Goal: Entertainment & Leisure: Consume media (video, audio)

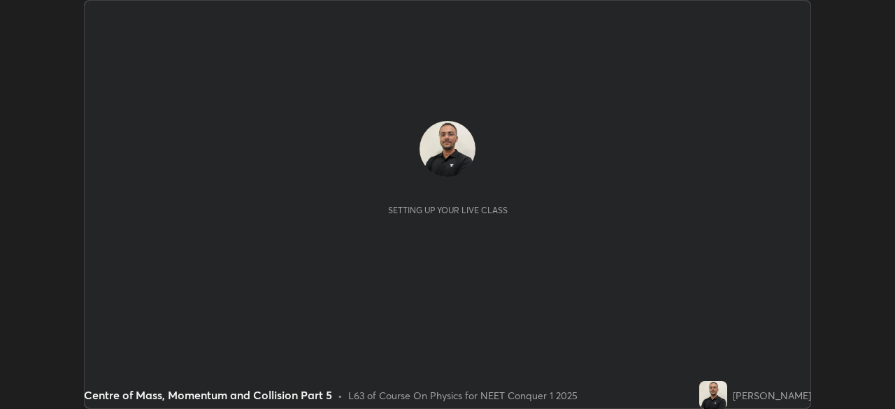
scroll to position [409, 894]
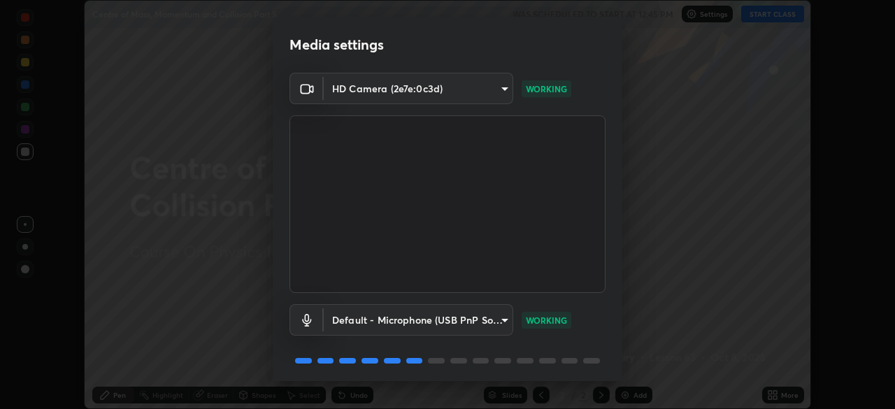
scroll to position [50, 0]
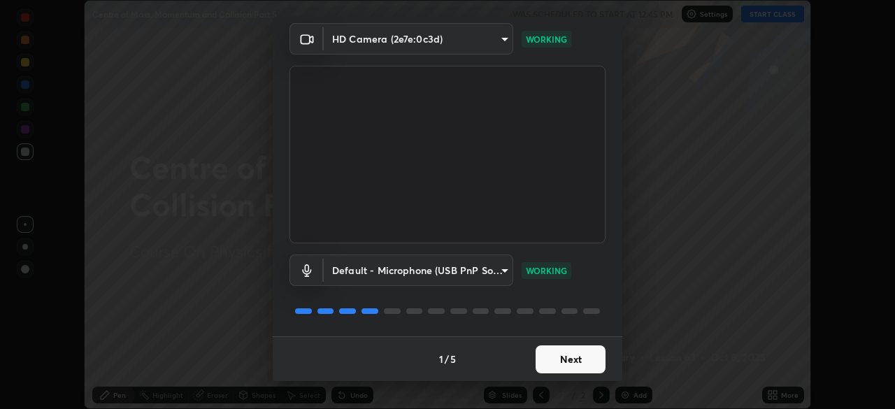
click at [558, 362] on button "Next" at bounding box center [570, 359] width 70 height 28
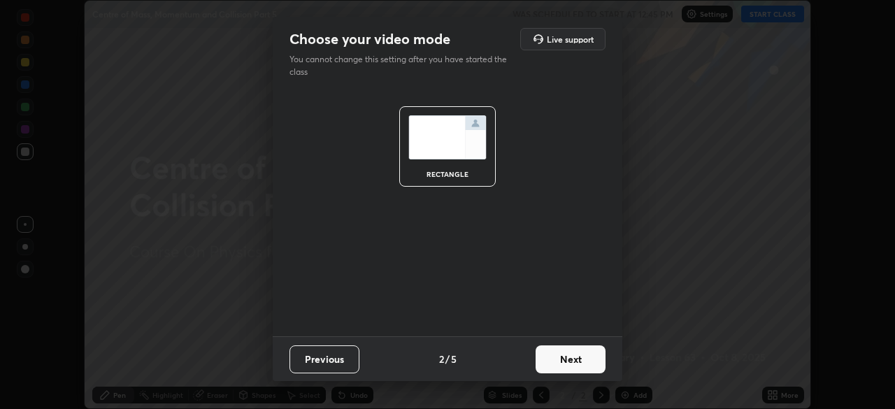
scroll to position [0, 0]
click at [570, 357] on button "Next" at bounding box center [570, 359] width 70 height 28
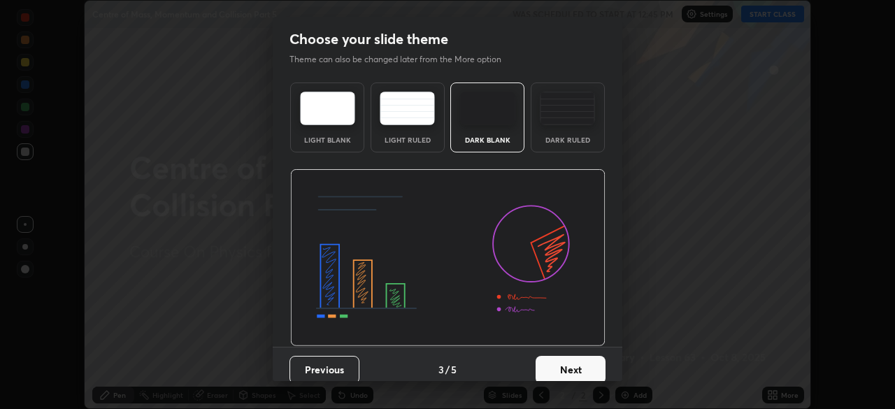
click at [570, 363] on button "Next" at bounding box center [570, 370] width 70 height 28
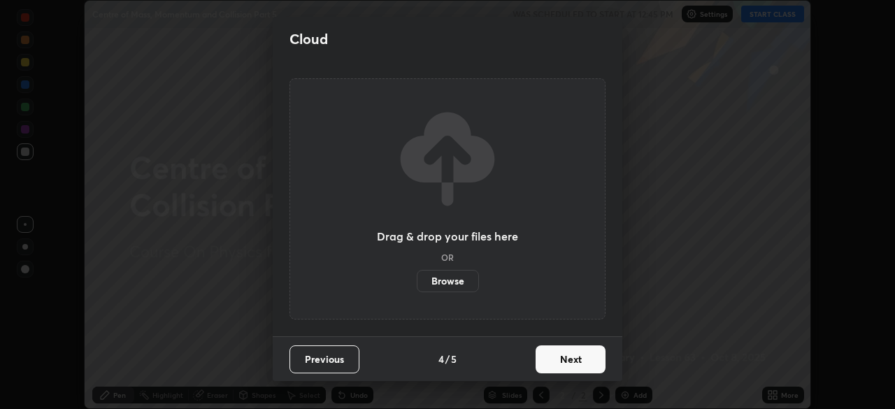
click at [572, 360] on button "Next" at bounding box center [570, 359] width 70 height 28
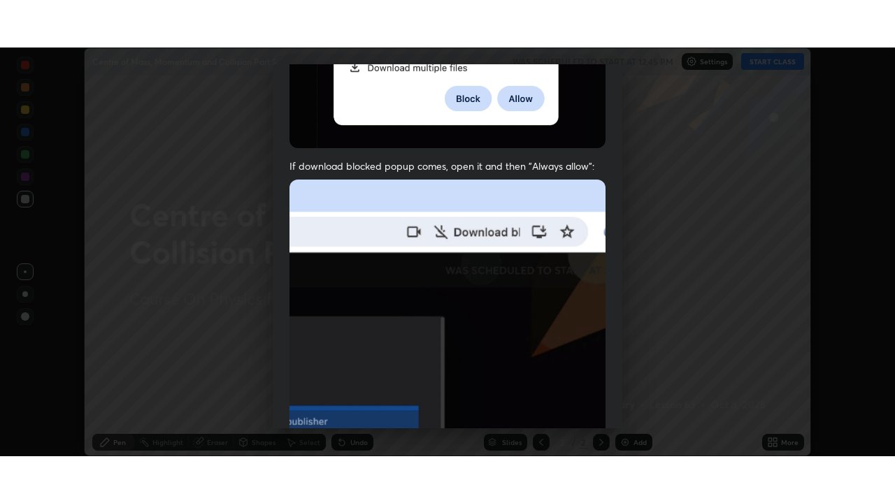
scroll to position [335, 0]
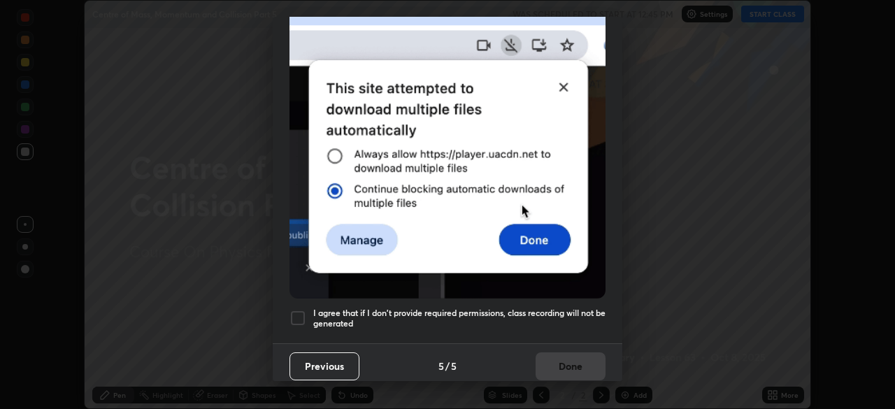
click at [540, 308] on h5 "I agree that if I don't provide required permissions, class recording will not …" at bounding box center [459, 319] width 292 height 22
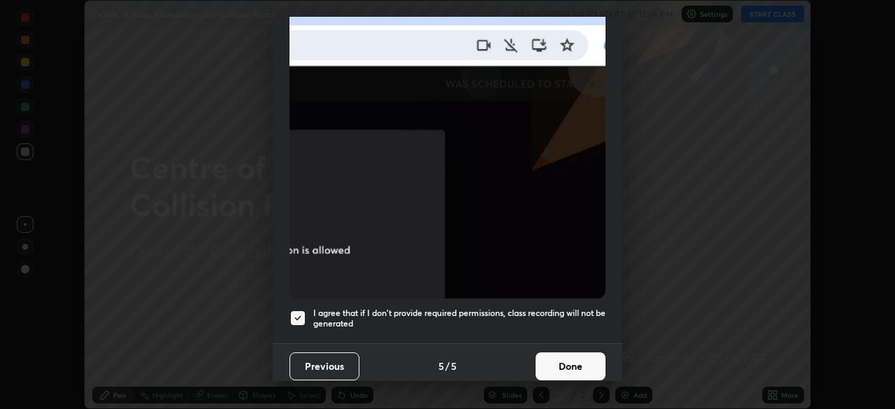
click at [563, 358] on button "Done" at bounding box center [570, 366] width 70 height 28
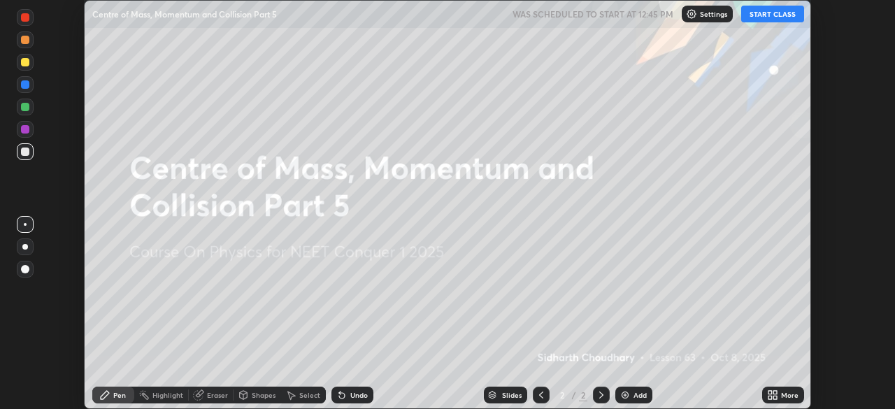
click at [769, 17] on button "START CLASS" at bounding box center [772, 14] width 63 height 17
click at [783, 394] on div "More" at bounding box center [789, 394] width 17 height 7
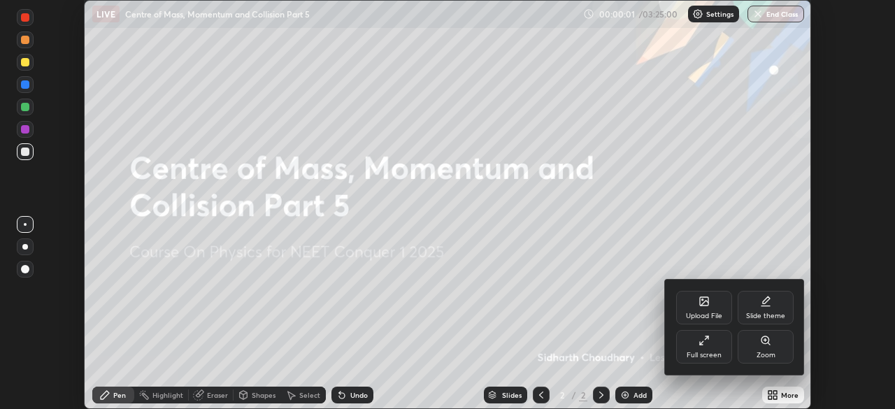
click at [714, 342] on div "Full screen" at bounding box center [704, 347] width 56 height 34
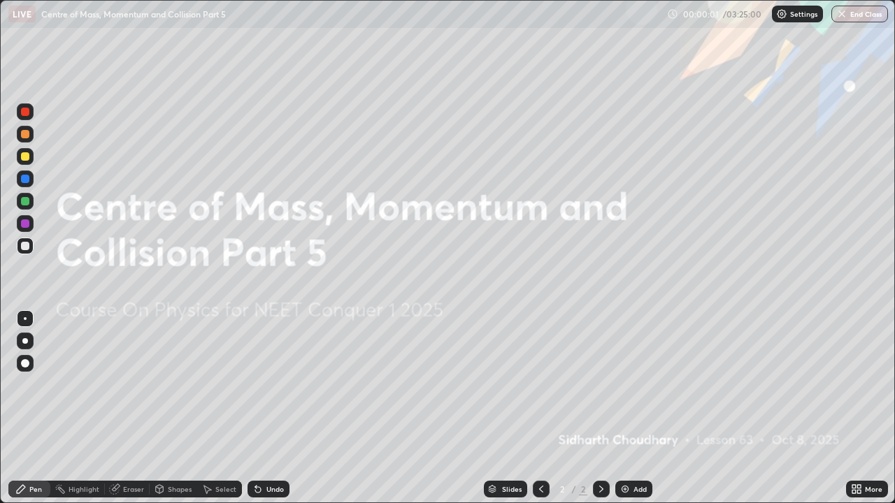
scroll to position [503, 895]
click at [634, 408] on div "Add" at bounding box center [639, 489] width 13 height 7
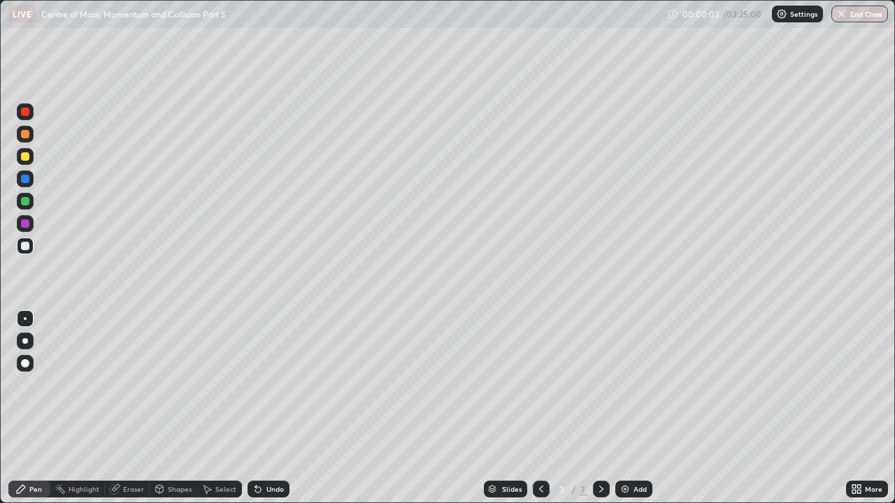
click at [25, 341] on div at bounding box center [25, 341] width 6 height 6
click at [23, 246] on div at bounding box center [25, 246] width 8 height 8
click at [26, 154] on div at bounding box center [25, 156] width 8 height 8
click at [27, 246] on div at bounding box center [25, 246] width 8 height 8
click at [24, 135] on div at bounding box center [25, 134] width 8 height 8
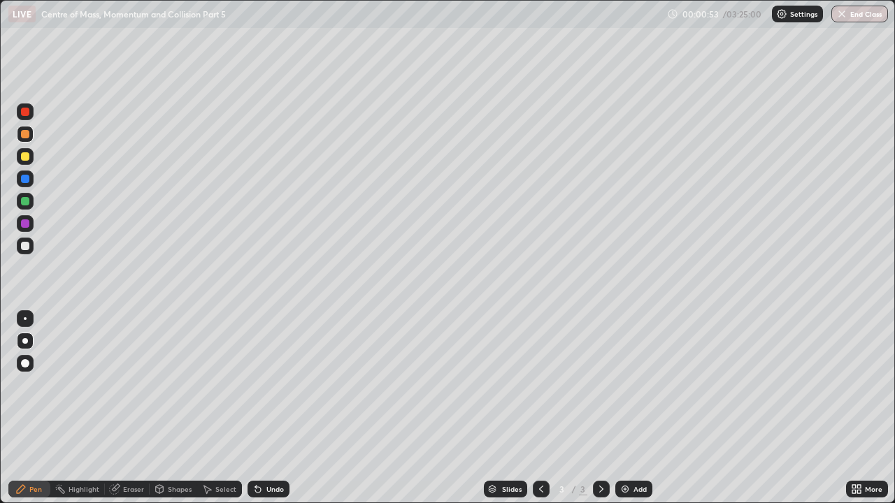
click at [22, 245] on div at bounding box center [25, 246] width 8 height 8
click at [24, 156] on div at bounding box center [25, 156] width 8 height 8
click at [22, 248] on div at bounding box center [25, 246] width 8 height 8
click at [27, 136] on div at bounding box center [25, 134] width 8 height 8
click at [24, 199] on div at bounding box center [25, 201] width 8 height 8
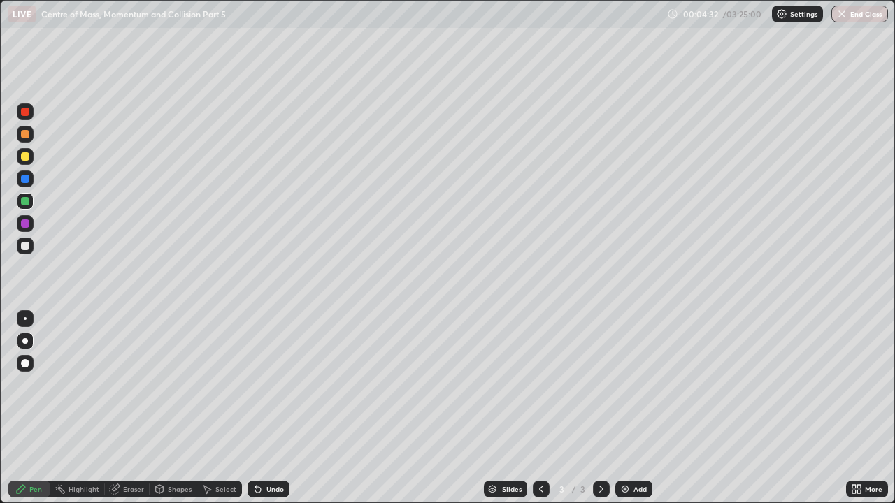
click at [268, 408] on div "Undo" at bounding box center [274, 489] width 17 height 7
click at [634, 408] on div "Add" at bounding box center [639, 489] width 13 height 7
click at [22, 247] on div at bounding box center [25, 246] width 8 height 8
click at [27, 245] on div at bounding box center [25, 246] width 8 height 8
click at [631, 408] on div "Add" at bounding box center [633, 489] width 37 height 17
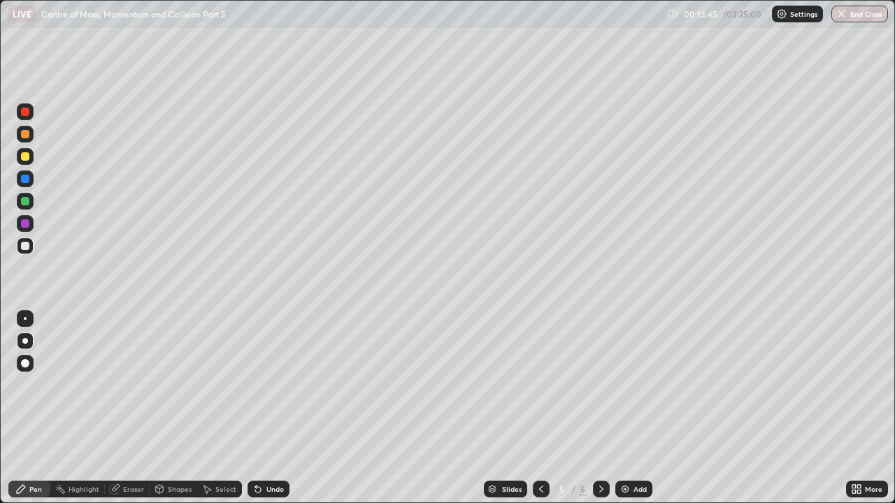
click at [25, 245] on div at bounding box center [25, 246] width 8 height 8
click at [26, 245] on div at bounding box center [25, 246] width 8 height 8
click at [27, 153] on div at bounding box center [25, 156] width 8 height 8
click at [27, 243] on div at bounding box center [25, 246] width 8 height 8
click at [25, 135] on div at bounding box center [25, 134] width 8 height 8
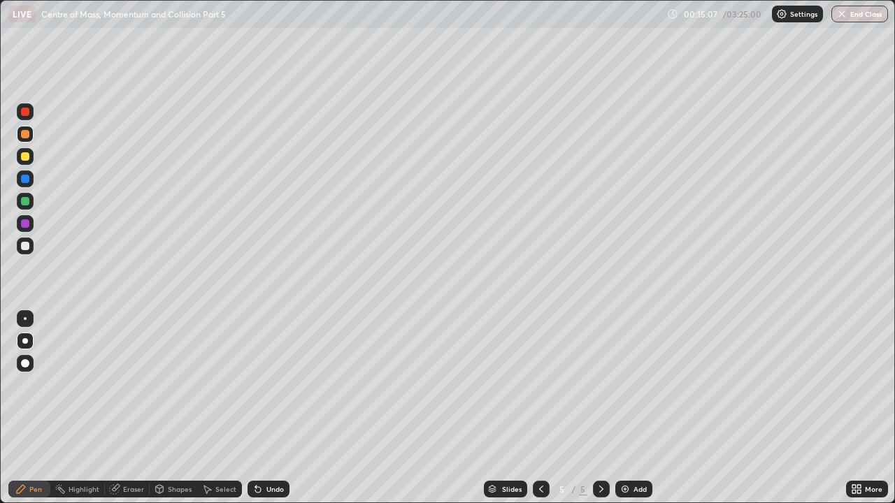
click at [24, 249] on div at bounding box center [25, 246] width 8 height 8
click at [630, 408] on div "Add" at bounding box center [633, 489] width 37 height 17
click at [24, 246] on div at bounding box center [25, 246] width 8 height 8
click at [25, 245] on div at bounding box center [25, 246] width 8 height 8
click at [30, 155] on div at bounding box center [25, 156] width 17 height 17
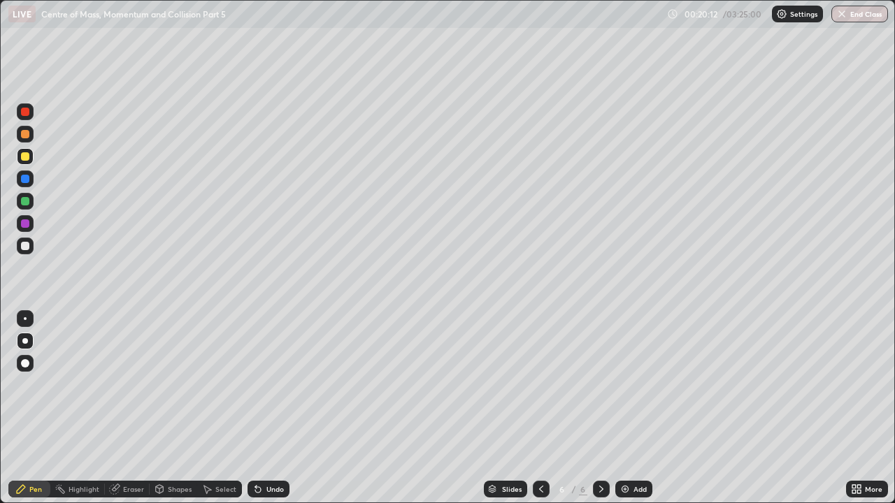
click at [630, 408] on div "Add" at bounding box center [633, 489] width 37 height 17
click at [25, 248] on div at bounding box center [25, 246] width 8 height 8
click at [174, 408] on div "Shapes" at bounding box center [180, 489] width 24 height 7
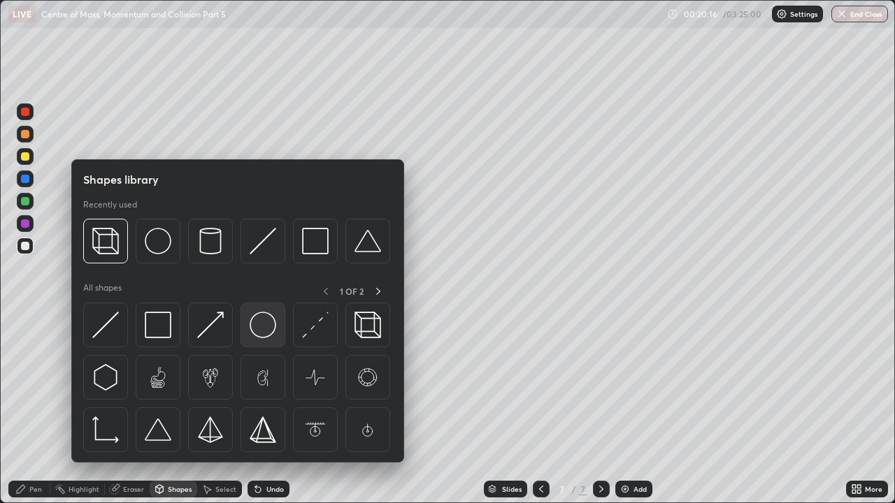
click at [265, 319] on img at bounding box center [263, 325] width 27 height 27
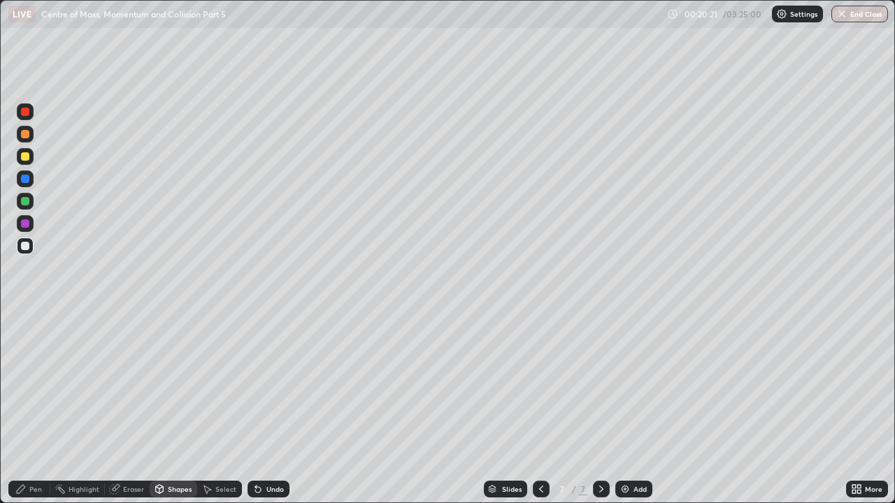
click at [37, 408] on div "Pen" at bounding box center [35, 489] width 13 height 7
click at [126, 408] on div "Eraser" at bounding box center [133, 489] width 21 height 7
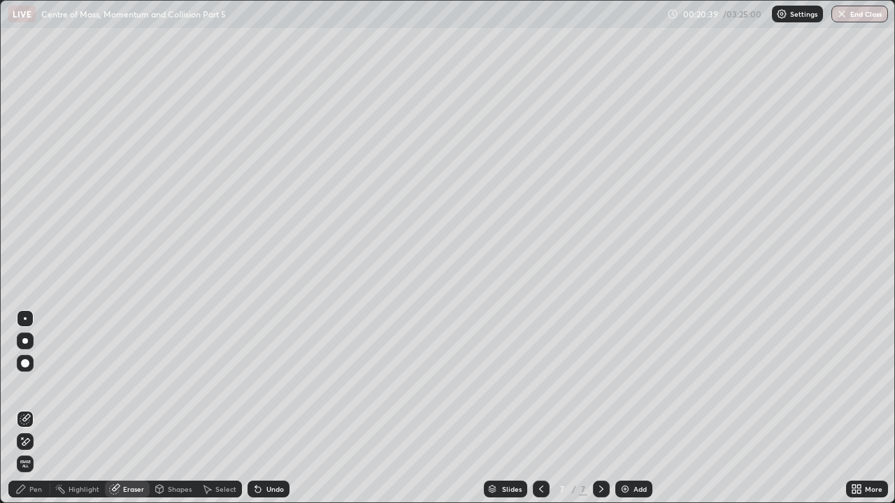
click at [61, 408] on circle at bounding box center [60, 485] width 1 height 1
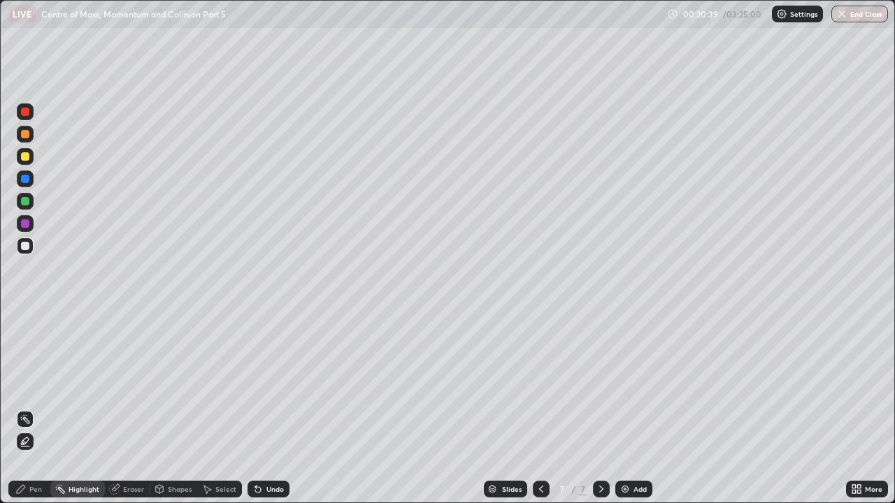
click at [38, 408] on div "Pen" at bounding box center [29, 489] width 42 height 17
click at [25, 157] on div at bounding box center [25, 156] width 8 height 8
click at [27, 239] on div at bounding box center [25, 246] width 17 height 17
click at [28, 245] on div at bounding box center [25, 246] width 8 height 8
click at [22, 133] on div at bounding box center [25, 134] width 8 height 8
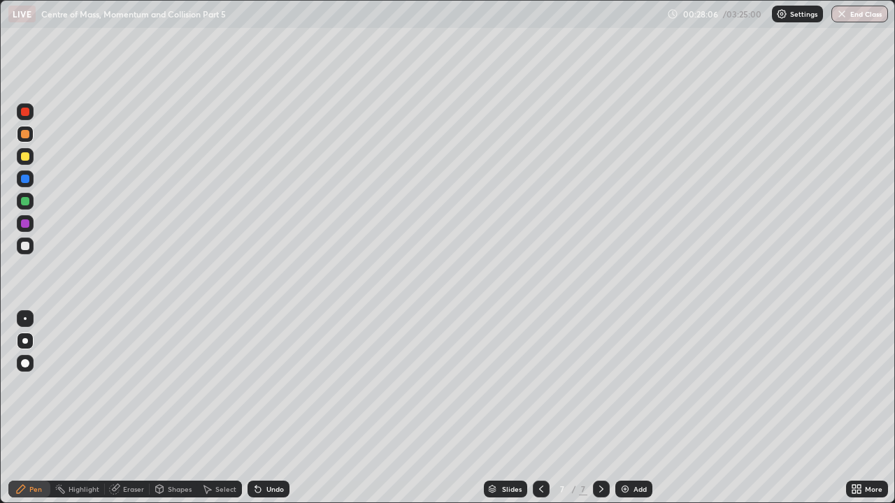
click at [275, 408] on div "Undo" at bounding box center [274, 489] width 17 height 7
click at [275, 408] on div "Undo" at bounding box center [268, 489] width 42 height 17
click at [277, 408] on div "Undo" at bounding box center [274, 489] width 17 height 7
click at [266, 408] on div "Undo" at bounding box center [274, 489] width 17 height 7
click at [626, 408] on div "Add" at bounding box center [633, 489] width 37 height 17
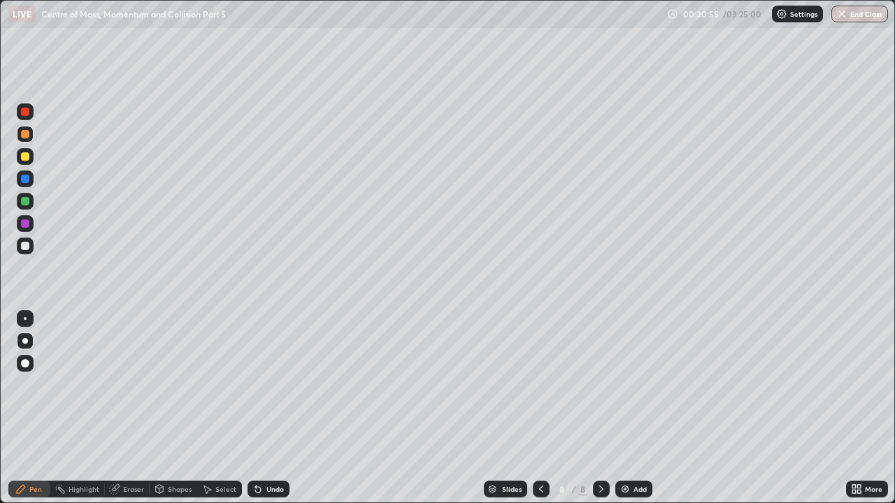
click at [25, 247] on div at bounding box center [25, 246] width 8 height 8
click at [25, 135] on div at bounding box center [25, 134] width 8 height 8
click at [26, 154] on div at bounding box center [25, 156] width 8 height 8
click at [635, 408] on div "Add" at bounding box center [633, 489] width 37 height 17
click at [28, 243] on div at bounding box center [25, 246] width 8 height 8
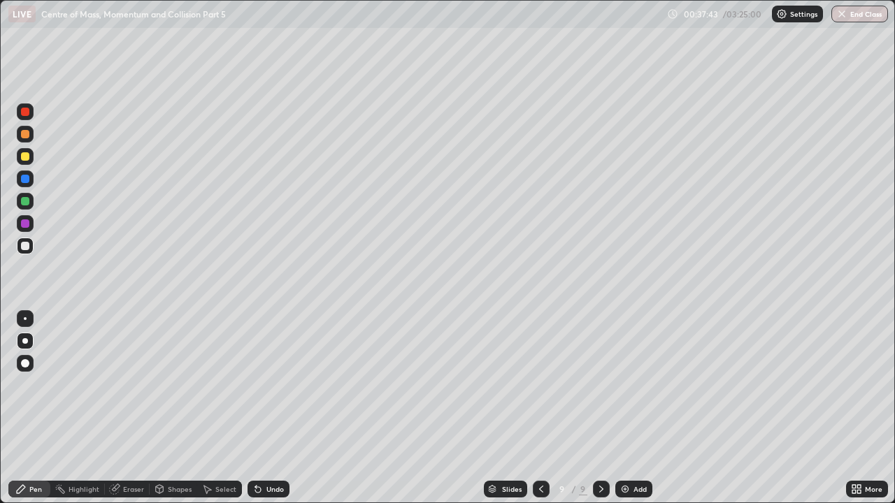
click at [25, 155] on div at bounding box center [25, 156] width 8 height 8
click at [29, 245] on div at bounding box center [25, 246] width 8 height 8
click at [27, 135] on div at bounding box center [25, 134] width 8 height 8
click at [271, 408] on div "Undo" at bounding box center [268, 489] width 42 height 17
click at [25, 154] on div at bounding box center [25, 156] width 8 height 8
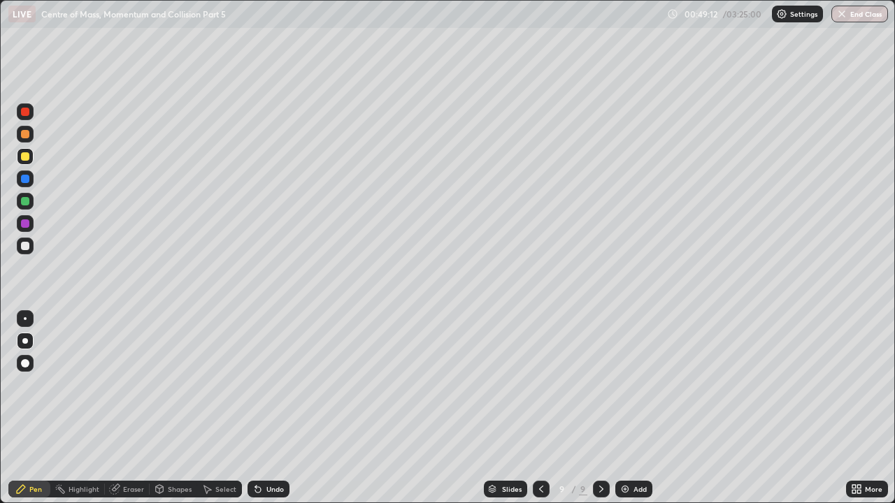
click at [635, 408] on div "Add" at bounding box center [633, 489] width 37 height 17
click at [29, 240] on div at bounding box center [25, 246] width 17 height 17
click at [23, 156] on div at bounding box center [25, 156] width 8 height 8
click at [641, 408] on div "Add" at bounding box center [633, 489] width 37 height 17
click at [22, 249] on div at bounding box center [25, 246] width 8 height 8
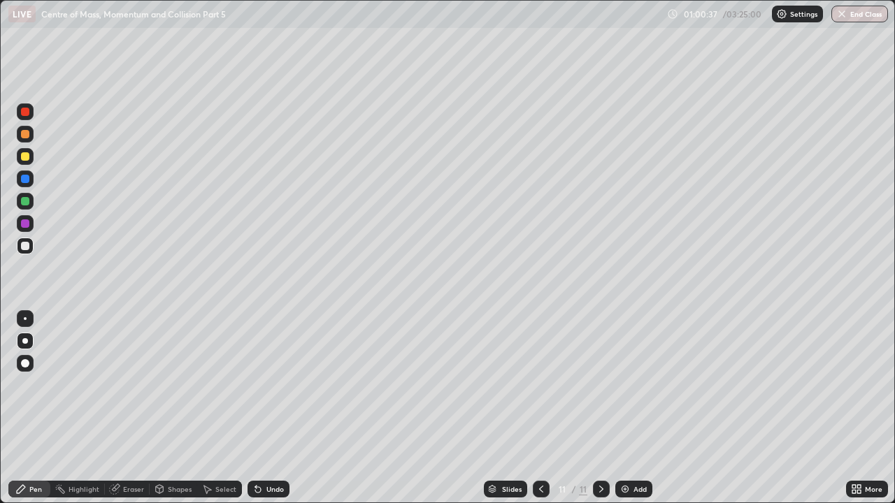
click at [29, 134] on div at bounding box center [25, 134] width 8 height 8
click at [26, 154] on div at bounding box center [25, 156] width 8 height 8
click at [630, 408] on div "Add" at bounding box center [633, 489] width 37 height 17
click at [28, 247] on div at bounding box center [25, 246] width 8 height 8
click at [25, 133] on div at bounding box center [25, 134] width 8 height 8
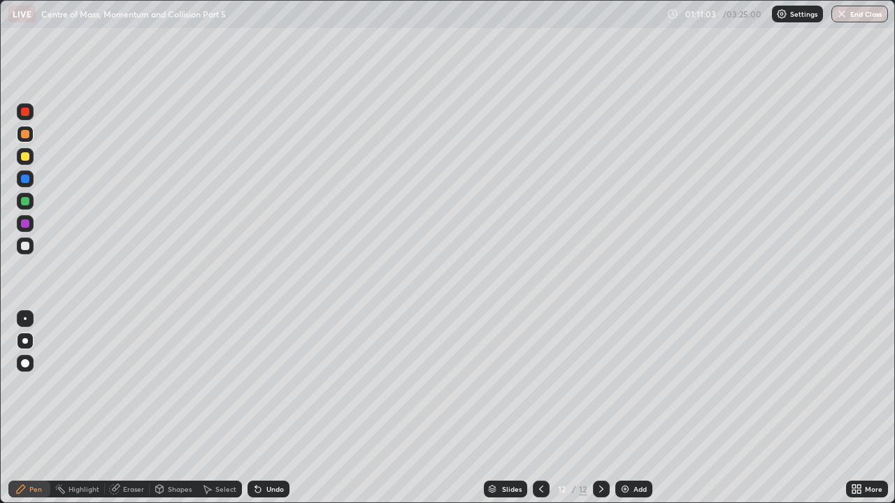
click at [630, 408] on div "Add" at bounding box center [633, 489] width 37 height 17
click at [24, 251] on div at bounding box center [25, 246] width 17 height 17
click at [26, 135] on div at bounding box center [25, 134] width 8 height 8
click at [26, 159] on div at bounding box center [25, 156] width 8 height 8
click at [266, 408] on div "Undo" at bounding box center [268, 489] width 42 height 17
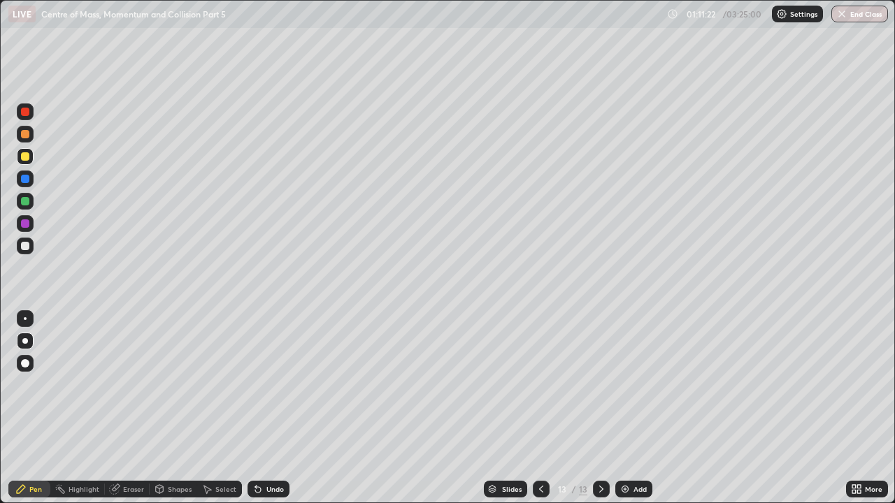
click at [269, 408] on div "Undo" at bounding box center [268, 489] width 42 height 17
click at [267, 408] on div "Undo" at bounding box center [268, 489] width 42 height 17
click at [26, 248] on div at bounding box center [25, 246] width 8 height 8
click at [637, 408] on div "Add" at bounding box center [639, 489] width 13 height 7
click at [27, 248] on div at bounding box center [25, 246] width 8 height 8
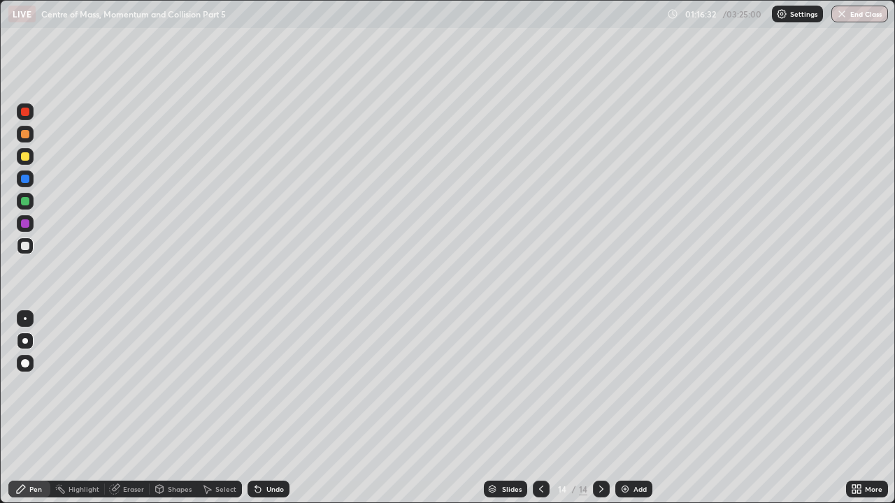
click at [26, 134] on div at bounding box center [25, 134] width 8 height 8
click at [23, 137] on div at bounding box center [25, 134] width 8 height 8
click at [264, 408] on div "Undo" at bounding box center [268, 489] width 42 height 17
click at [635, 408] on div "Add" at bounding box center [633, 489] width 37 height 17
click at [26, 243] on div at bounding box center [25, 246] width 8 height 8
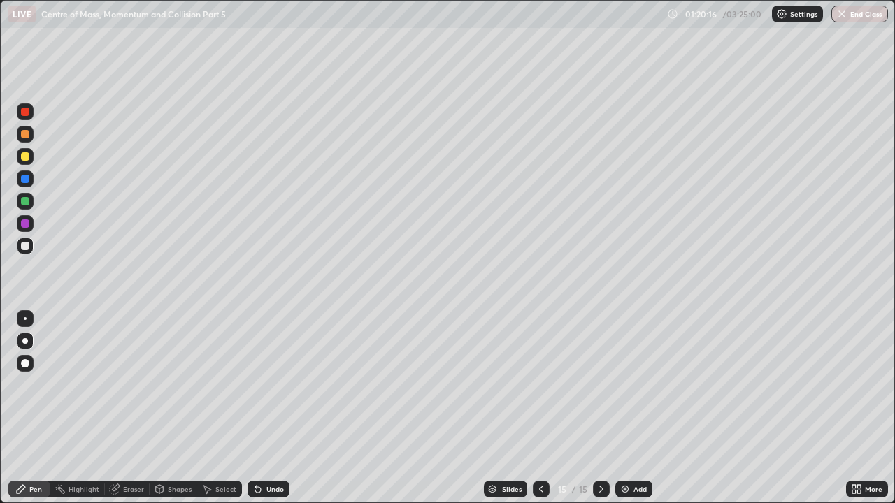
click at [24, 135] on div at bounding box center [25, 134] width 8 height 8
click at [25, 156] on div at bounding box center [25, 156] width 8 height 8
click at [24, 134] on div at bounding box center [25, 134] width 8 height 8
click at [26, 202] on div at bounding box center [25, 201] width 8 height 8
click at [26, 244] on div at bounding box center [25, 246] width 8 height 8
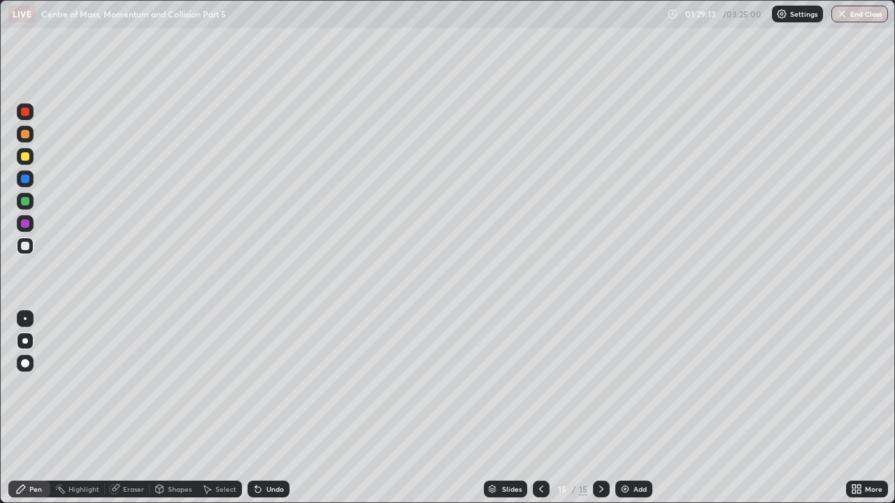
click at [31, 157] on div at bounding box center [25, 156] width 17 height 17
click at [176, 408] on div "Shapes" at bounding box center [180, 489] width 24 height 7
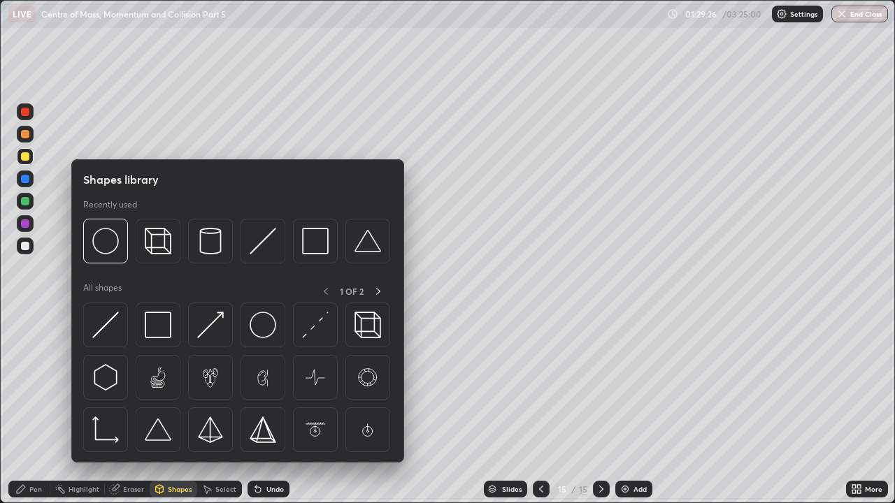
click at [126, 408] on div "Eraser" at bounding box center [133, 489] width 21 height 7
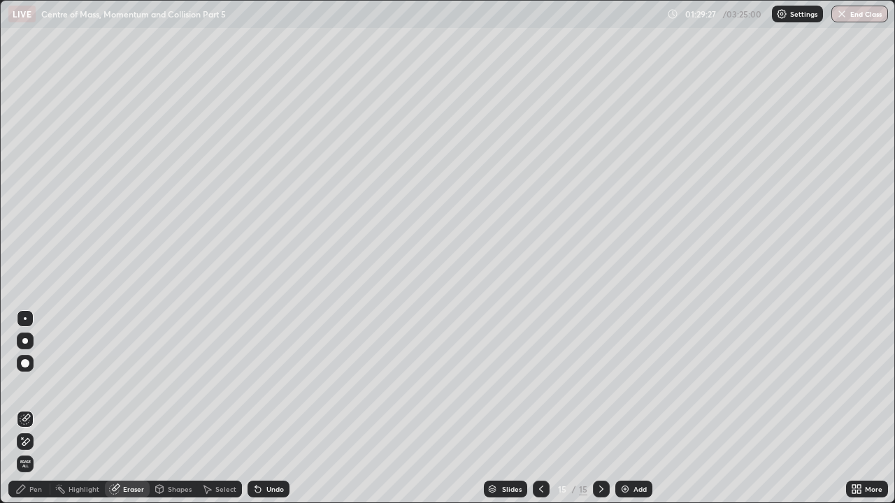
click at [26, 367] on div at bounding box center [25, 363] width 8 height 8
click at [27, 339] on div at bounding box center [25, 341] width 6 height 6
click at [40, 408] on div "Pen" at bounding box center [29, 489] width 42 height 17
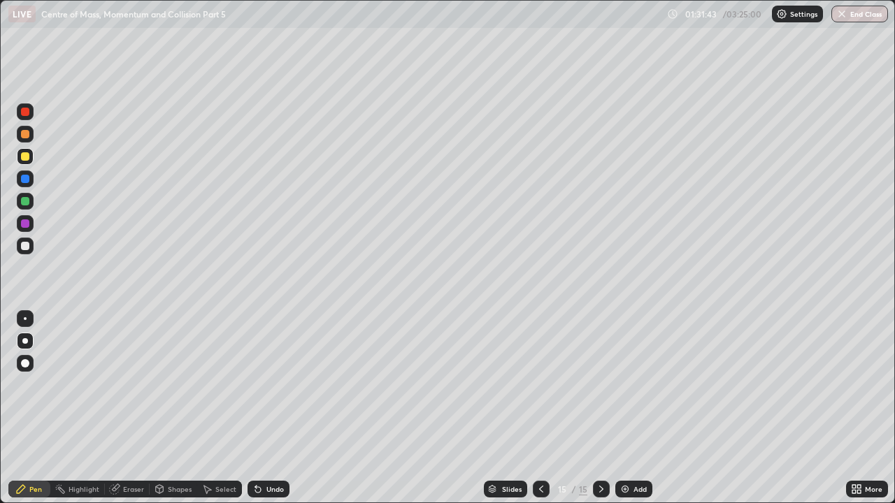
click at [27, 134] on div at bounding box center [25, 134] width 8 height 8
click at [26, 243] on div at bounding box center [25, 246] width 8 height 8
click at [268, 408] on div "Undo" at bounding box center [268, 489] width 42 height 17
click at [25, 137] on div at bounding box center [25, 134] width 8 height 8
click at [25, 247] on div at bounding box center [25, 246] width 8 height 8
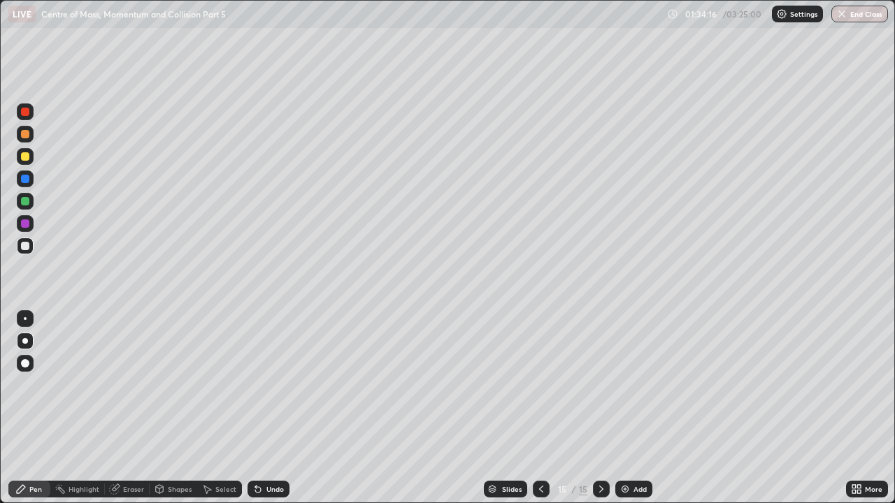
click at [125, 408] on div "Eraser" at bounding box center [133, 489] width 21 height 7
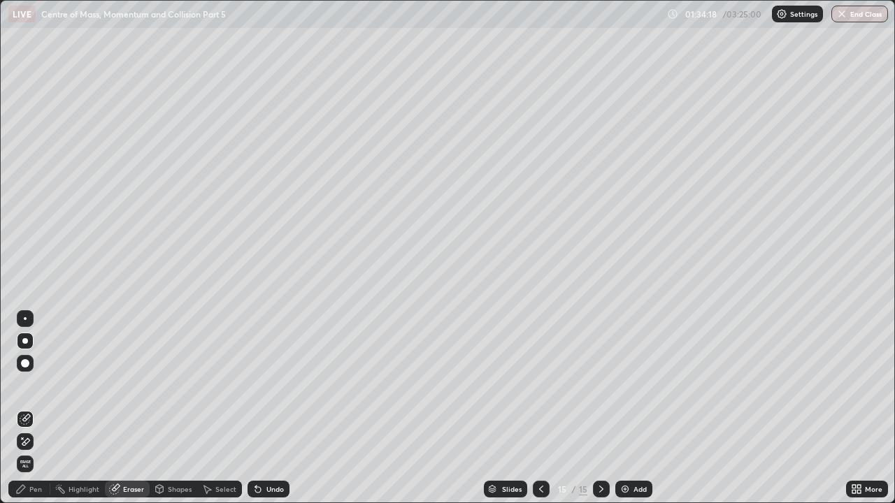
click at [36, 408] on div "Pen" at bounding box center [35, 489] width 13 height 7
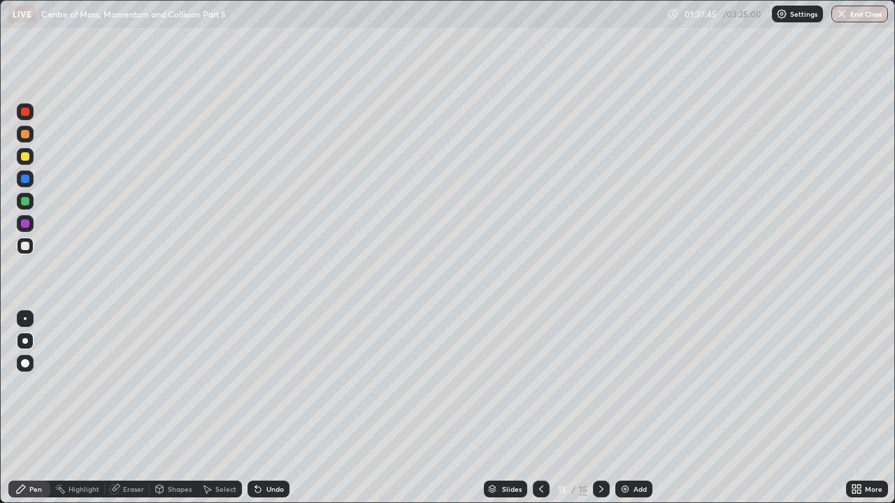
click at [630, 408] on div "Add" at bounding box center [633, 489] width 37 height 17
click at [25, 247] on div at bounding box center [25, 246] width 8 height 8
click at [24, 135] on div at bounding box center [25, 134] width 8 height 8
click at [24, 157] on div at bounding box center [25, 156] width 8 height 8
click at [268, 408] on div "Undo" at bounding box center [274, 489] width 17 height 7
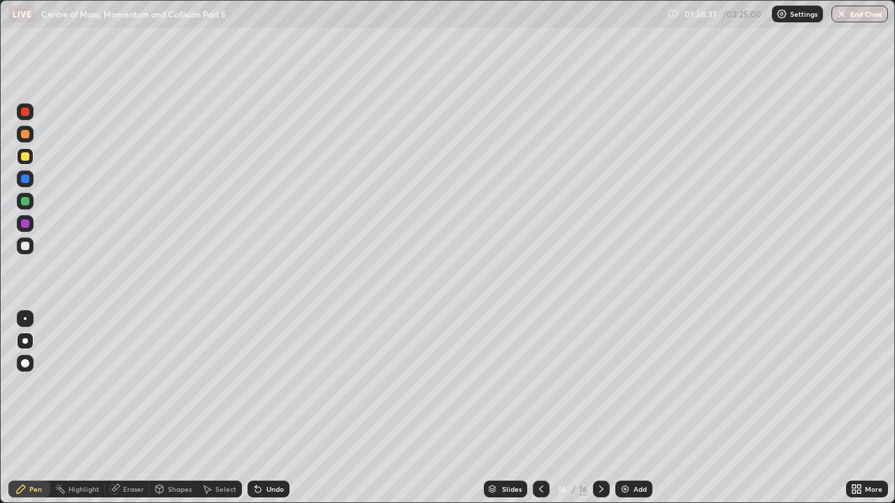
click at [273, 408] on div "Undo" at bounding box center [274, 489] width 17 height 7
click at [31, 246] on div at bounding box center [25, 246] width 17 height 17
click at [23, 154] on div at bounding box center [25, 156] width 8 height 8
click at [633, 408] on div "Add" at bounding box center [639, 489] width 13 height 7
click at [28, 247] on div at bounding box center [25, 246] width 8 height 8
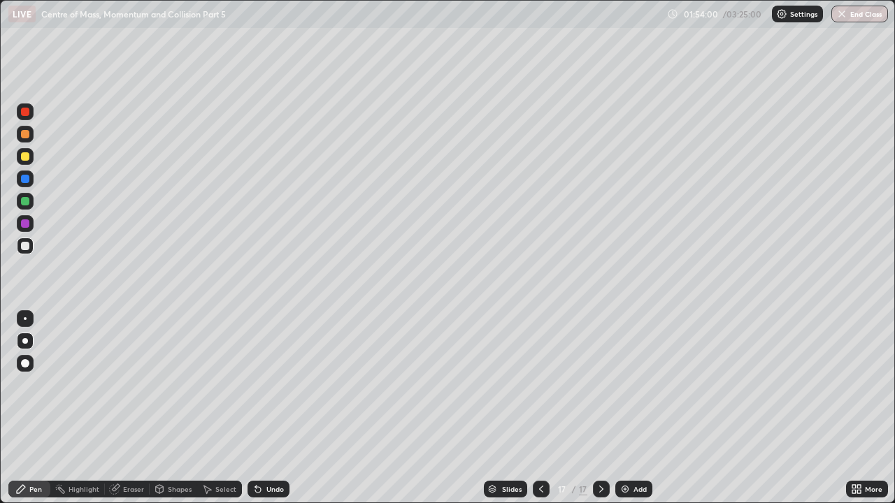
click at [540, 408] on icon at bounding box center [540, 489] width 11 height 11
click at [607, 408] on div at bounding box center [601, 489] width 17 height 17
click at [25, 135] on div at bounding box center [25, 134] width 8 height 8
click at [24, 155] on div at bounding box center [25, 156] width 8 height 8
click at [26, 244] on div at bounding box center [25, 246] width 8 height 8
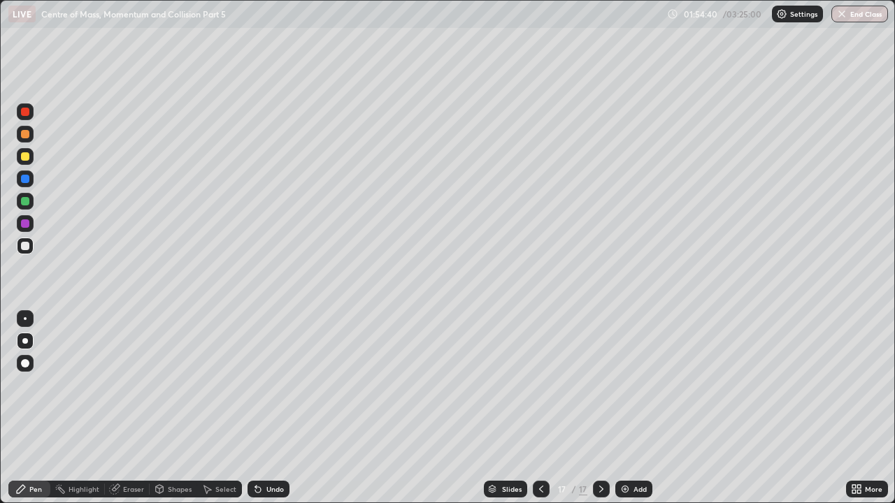
click at [26, 179] on div at bounding box center [25, 179] width 8 height 8
click at [24, 245] on div at bounding box center [25, 246] width 8 height 8
click at [631, 408] on div "Add" at bounding box center [633, 489] width 37 height 17
click at [28, 247] on div at bounding box center [25, 246] width 8 height 8
click at [26, 158] on div at bounding box center [25, 156] width 8 height 8
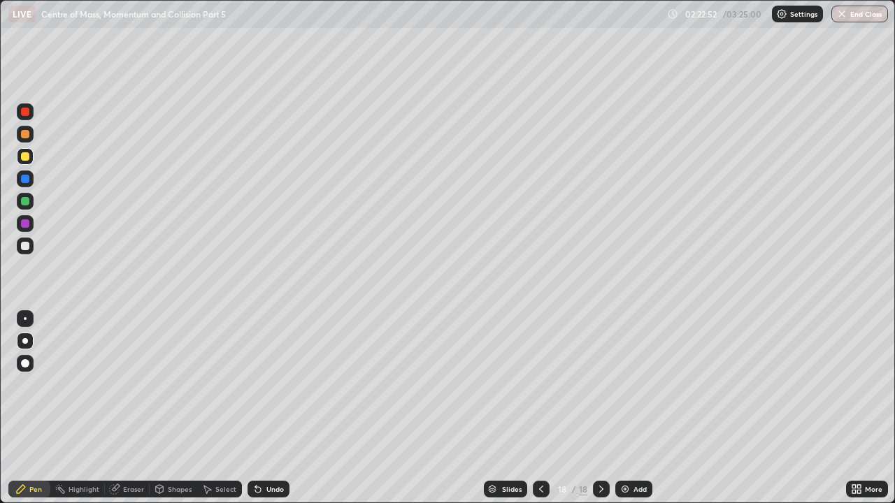
click at [29, 199] on div at bounding box center [25, 201] width 8 height 8
click at [25, 245] on div at bounding box center [25, 246] width 8 height 8
click at [27, 247] on div at bounding box center [25, 246] width 8 height 8
click at [24, 157] on div at bounding box center [25, 156] width 8 height 8
click at [638, 408] on div "Add" at bounding box center [639, 489] width 13 height 7
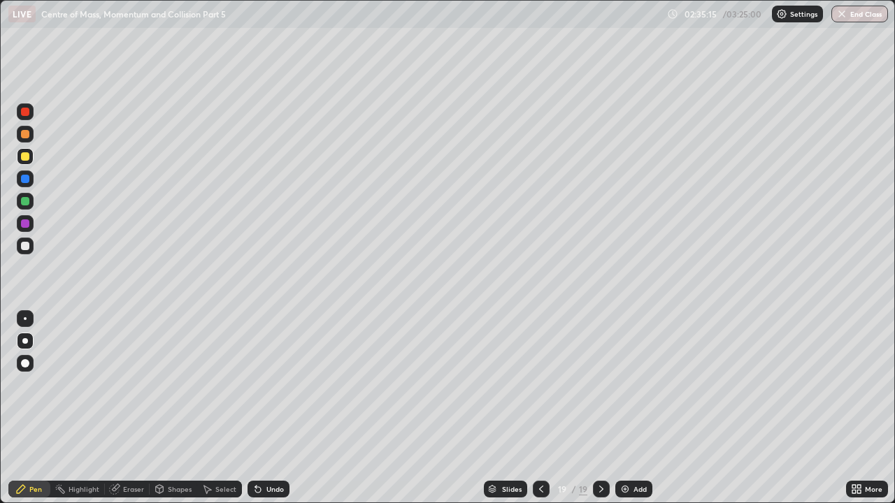
click at [29, 249] on div at bounding box center [25, 246] width 8 height 8
click at [24, 135] on div at bounding box center [25, 134] width 8 height 8
click at [26, 136] on div at bounding box center [25, 134] width 8 height 8
click at [22, 247] on div at bounding box center [25, 246] width 8 height 8
click at [275, 408] on div "Undo" at bounding box center [274, 489] width 17 height 7
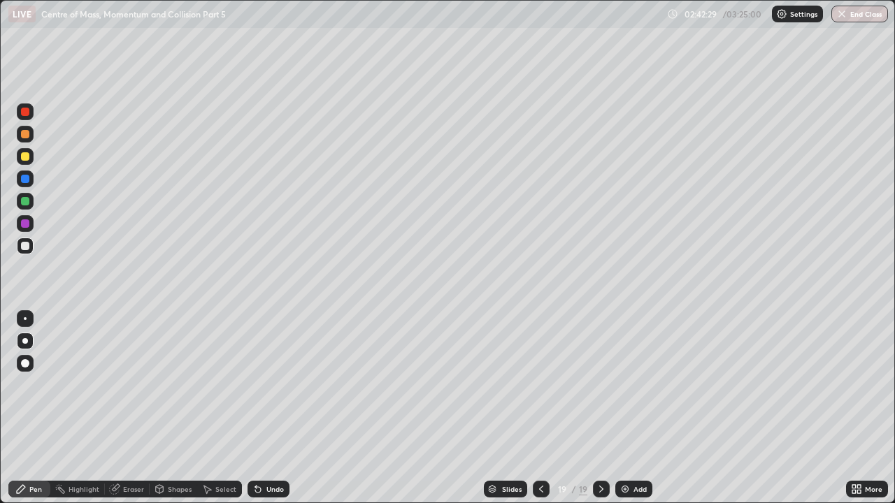
click at [634, 408] on div "Add" at bounding box center [633, 489] width 37 height 17
click at [539, 408] on icon at bounding box center [540, 489] width 11 height 11
click at [607, 408] on div at bounding box center [601, 489] width 17 height 17
click at [25, 200] on div at bounding box center [25, 201] width 8 height 8
click at [24, 134] on div at bounding box center [25, 134] width 8 height 8
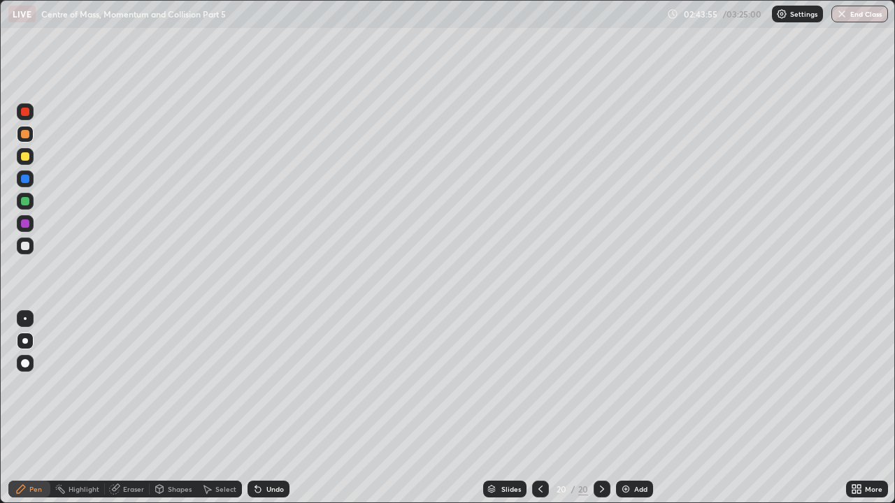
click at [26, 248] on div at bounding box center [25, 246] width 8 height 8
click at [26, 247] on div at bounding box center [25, 246] width 8 height 8
click at [24, 135] on div at bounding box center [25, 134] width 8 height 8
click at [545, 408] on div at bounding box center [540, 489] width 17 height 17
click at [547, 408] on div at bounding box center [540, 489] width 17 height 17
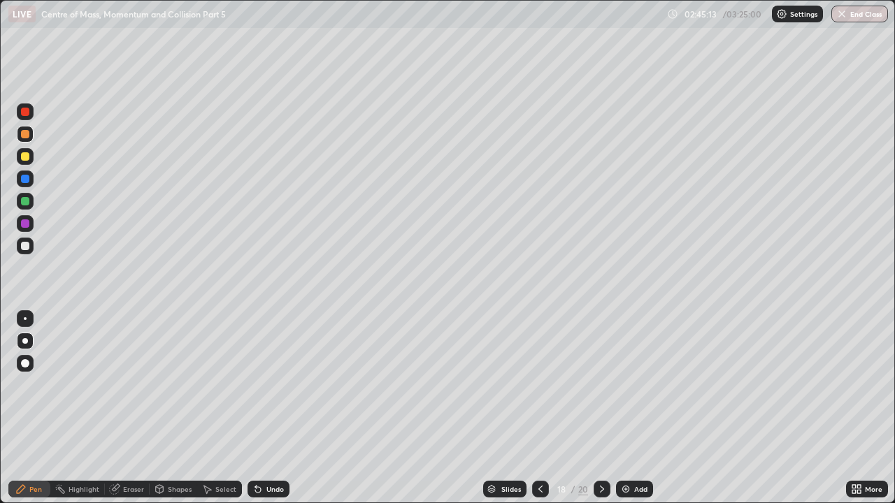
click at [600, 408] on icon at bounding box center [601, 489] width 11 height 11
click at [602, 408] on icon at bounding box center [601, 489] width 11 height 11
click at [22, 248] on div at bounding box center [25, 246] width 8 height 8
click at [257, 408] on icon at bounding box center [257, 489] width 11 height 11
click at [637, 408] on div "Add" at bounding box center [640, 489] width 13 height 7
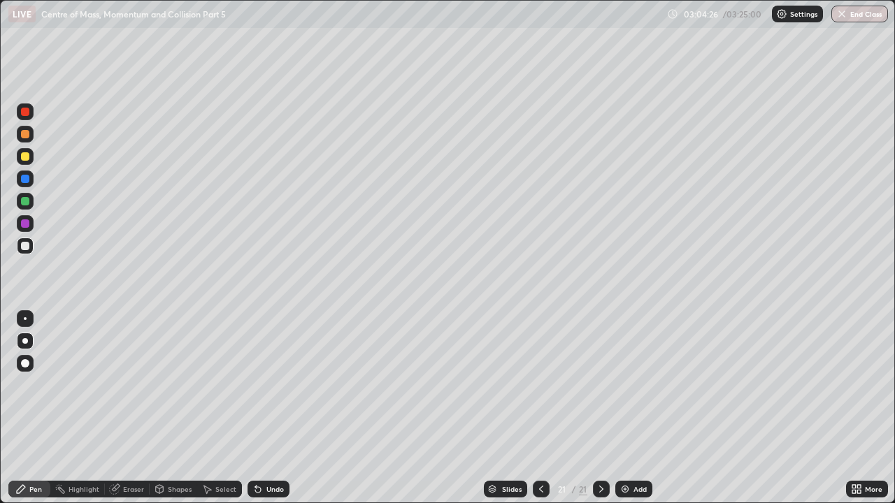
click at [24, 154] on div at bounding box center [25, 156] width 8 height 8
click at [26, 246] on div at bounding box center [25, 246] width 8 height 8
click at [24, 133] on div at bounding box center [25, 134] width 8 height 8
click at [24, 155] on div at bounding box center [25, 156] width 8 height 8
click at [25, 245] on div at bounding box center [25, 246] width 8 height 8
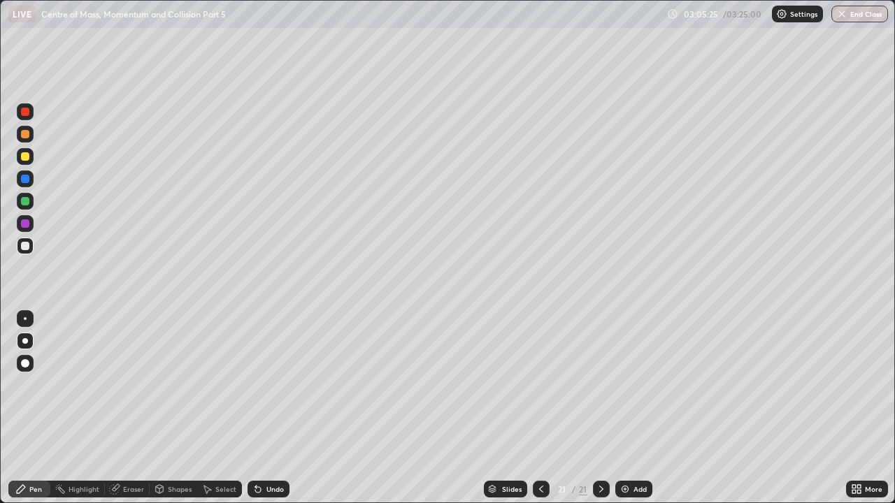
click at [27, 136] on div at bounding box center [25, 134] width 8 height 8
click at [27, 248] on div at bounding box center [25, 246] width 8 height 8
click at [26, 156] on div at bounding box center [25, 156] width 8 height 8
click at [24, 246] on div at bounding box center [25, 246] width 8 height 8
click at [635, 408] on div "Add" at bounding box center [633, 489] width 37 height 17
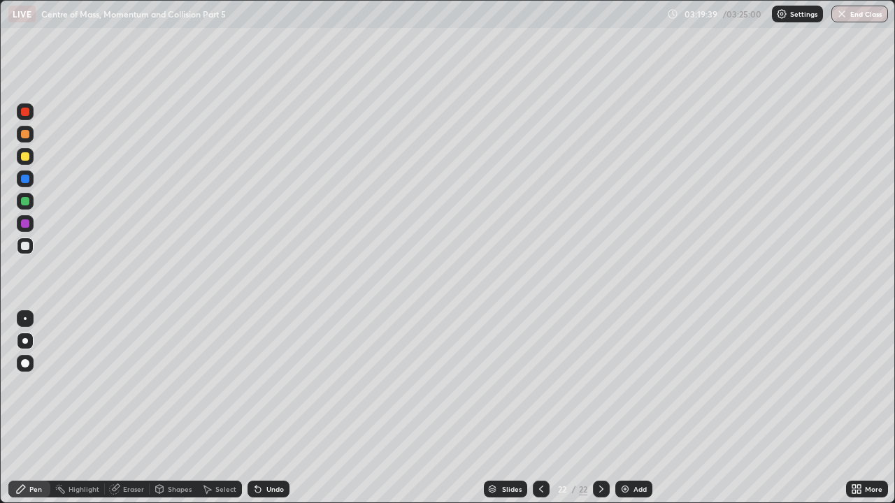
click at [26, 243] on div at bounding box center [25, 246] width 8 height 8
click at [27, 133] on div at bounding box center [25, 134] width 8 height 8
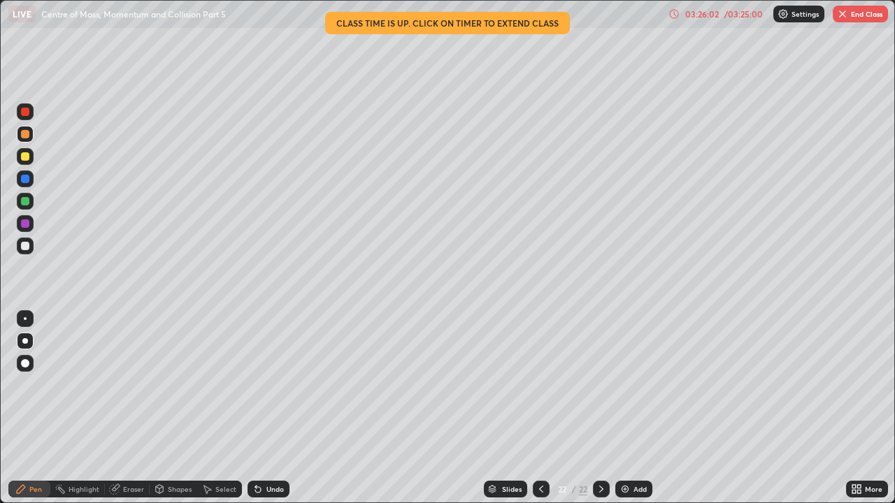
click at [864, 17] on button "End Class" at bounding box center [859, 14] width 55 height 17
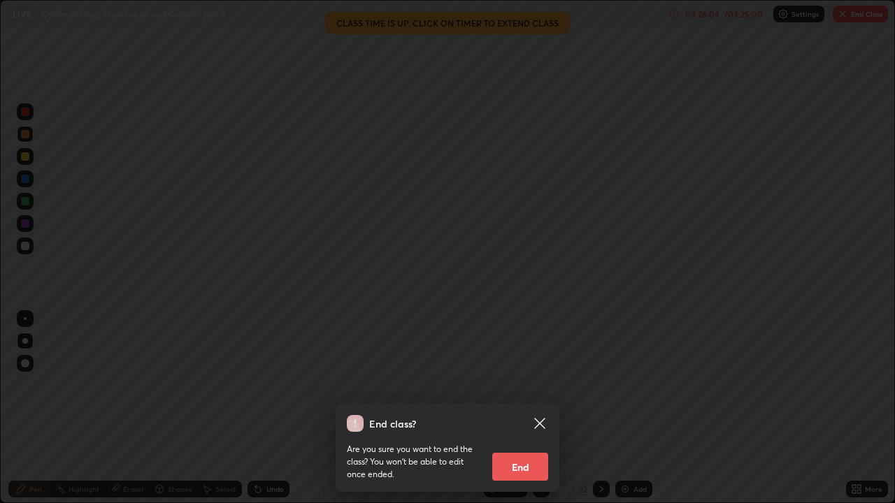
click at [538, 408] on button "End" at bounding box center [520, 467] width 56 height 28
